Goal: Navigation & Orientation: Understand site structure

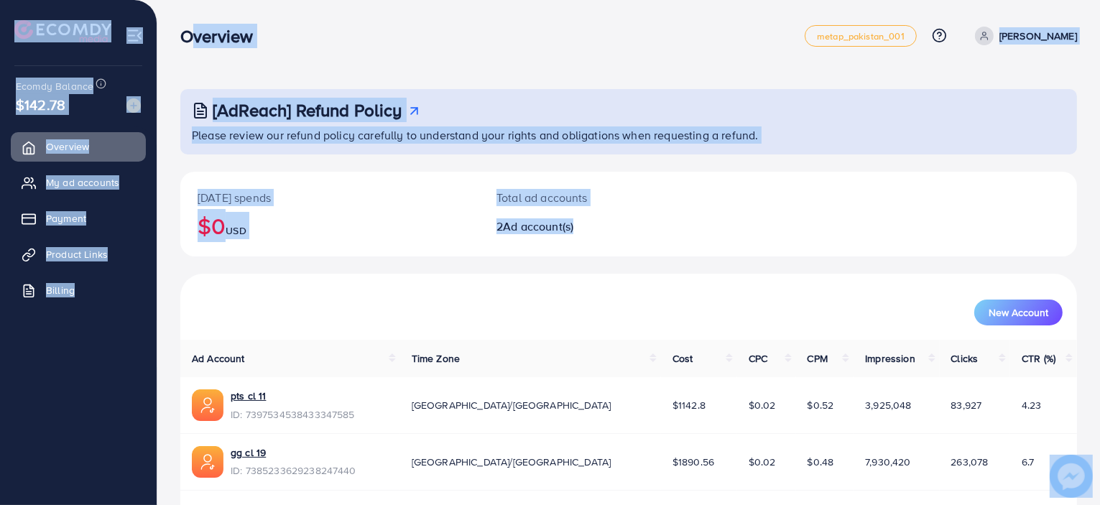
drag, startPoint x: 181, startPoint y: 34, endPoint x: 836, endPoint y: 223, distance: 681.7
click at [836, 223] on div "Overview metap_pakistan_001 Help Center Contact Support Plans and Pricing Term …" at bounding box center [550, 275] width 1100 height 551
click at [836, 223] on div "[DATE] spends $0 USD Total ad accounts 2 Ad account(s)" at bounding box center [628, 214] width 896 height 85
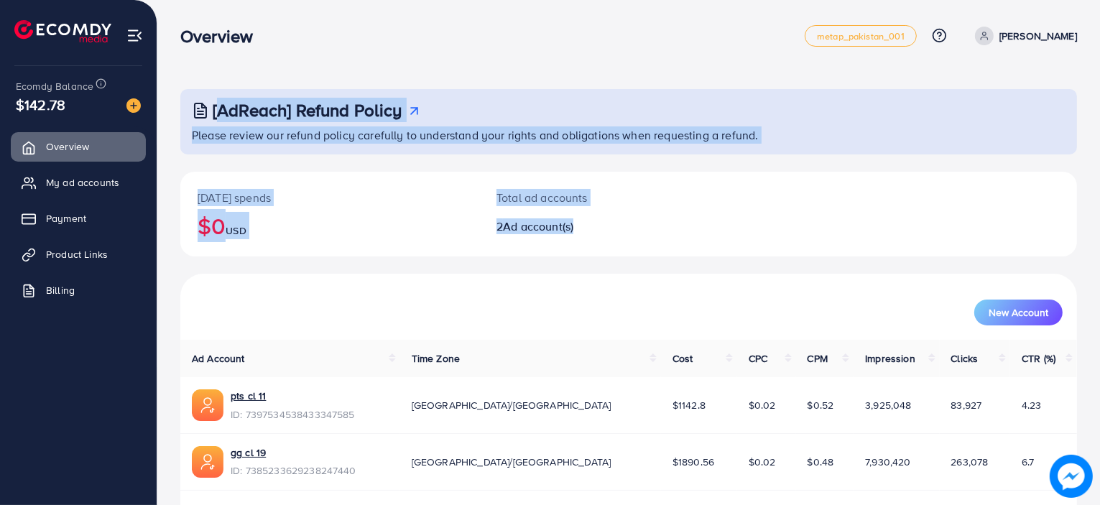
drag, startPoint x: 943, startPoint y: 247, endPoint x: 163, endPoint y: 26, distance: 810.7
click at [163, 26] on div "[AdReach] Refund Policy Please review our refund policy carefully to understand…" at bounding box center [628, 275] width 942 height 551
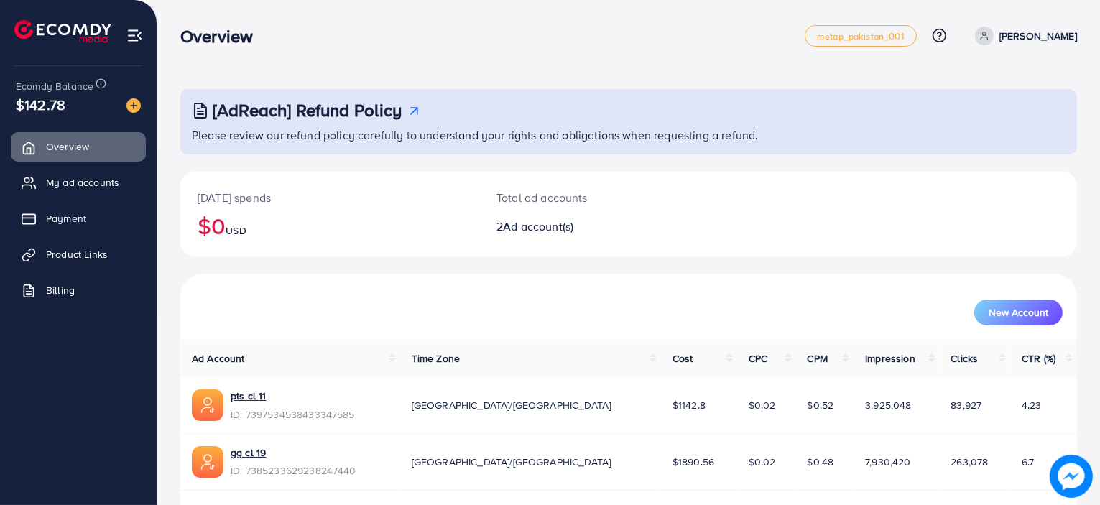
click at [163, 26] on div "[AdReach] Refund Policy Please review our refund policy carefully to understand…" at bounding box center [628, 275] width 942 height 551
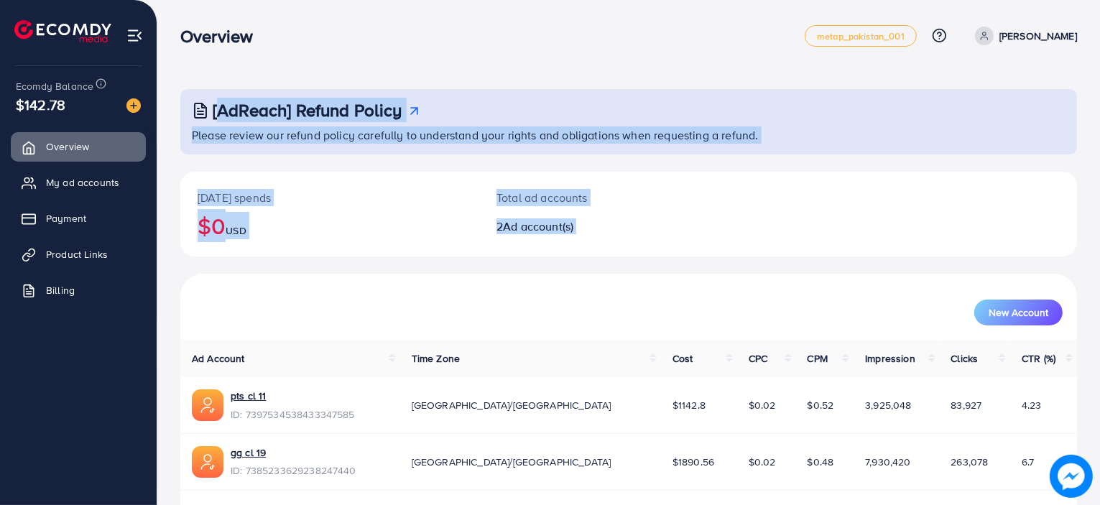
drag, startPoint x: 163, startPoint y: 26, endPoint x: 656, endPoint y: 208, distance: 526.0
click at [656, 208] on div "[AdReach] Refund Policy Please review our refund policy carefully to understand…" at bounding box center [628, 275] width 942 height 551
click at [656, 208] on div "Total ad accounts 2 Ad account(s)" at bounding box center [591, 214] width 224 height 85
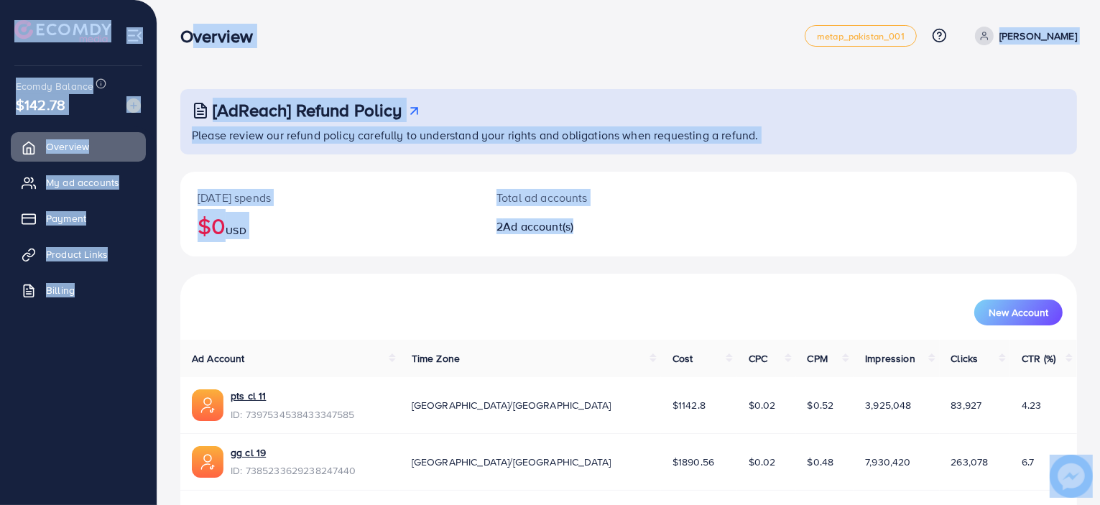
drag, startPoint x: 179, startPoint y: 31, endPoint x: 629, endPoint y: 232, distance: 493.2
click at [629, 232] on div "Overview metap_pakistan_001 Help Center Contact Support Plans and Pricing Term …" at bounding box center [550, 275] width 1100 height 551
click at [629, 232] on h2 "2 Ad account(s)" at bounding box center [591, 227] width 190 height 14
drag, startPoint x: 629, startPoint y: 232, endPoint x: 189, endPoint y: 29, distance: 484.9
click at [189, 29] on div "Overview metap_pakistan_001 Help Center Contact Support Plans and Pricing Term …" at bounding box center [550, 275] width 1100 height 551
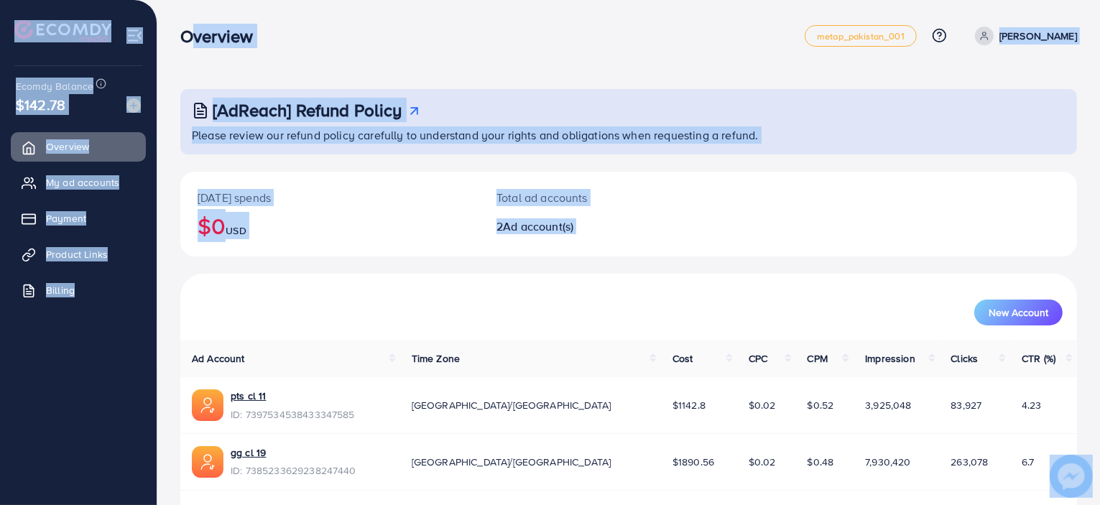
click at [189, 29] on h3 "Overview" at bounding box center [222, 36] width 84 height 21
drag, startPoint x: 189, startPoint y: 29, endPoint x: 598, endPoint y: 220, distance: 451.4
click at [598, 220] on div "Overview metap_pakistan_001 Help Center Contact Support Plans and Pricing Term …" at bounding box center [550, 275] width 1100 height 551
click at [598, 220] on h2 "2 Ad account(s)" at bounding box center [591, 227] width 190 height 14
drag, startPoint x: 598, startPoint y: 220, endPoint x: 187, endPoint y: 42, distance: 447.7
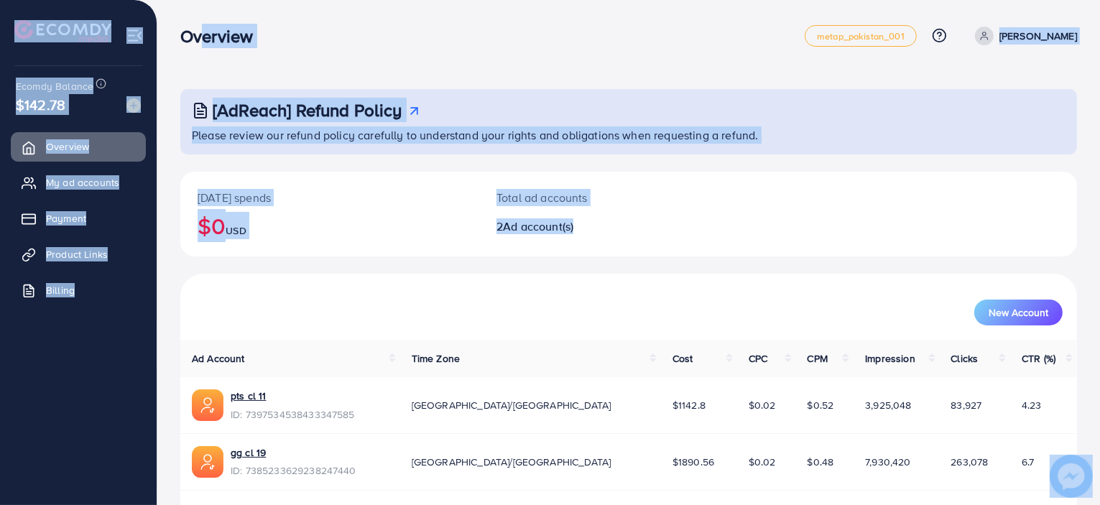
click at [187, 42] on div "Overview metap_pakistan_001 Help Center Contact Support Plans and Pricing Term …" at bounding box center [550, 275] width 1100 height 551
click at [187, 42] on h3 "Overview" at bounding box center [222, 36] width 84 height 21
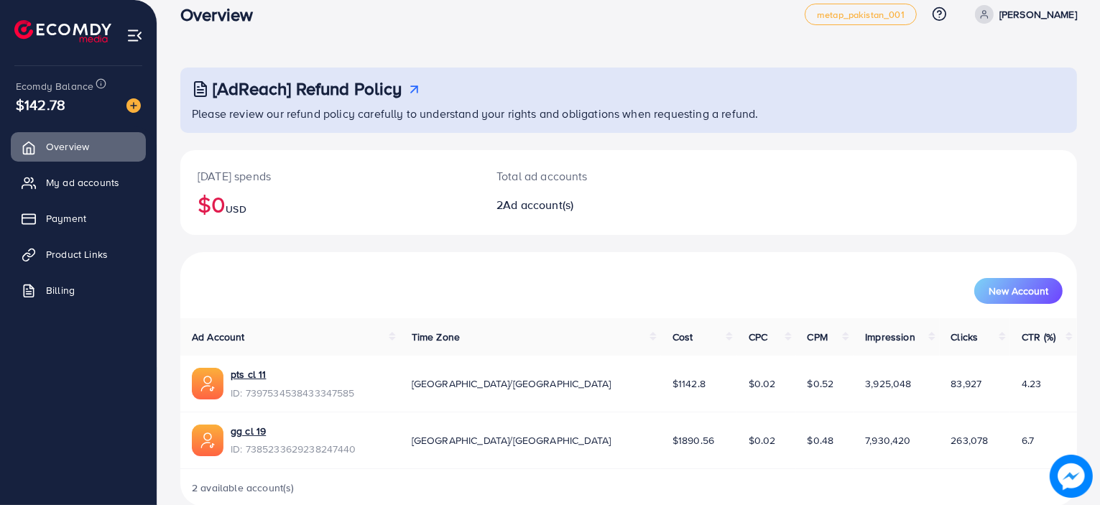
scroll to position [45, 0]
